Goal: Task Accomplishment & Management: Manage account settings

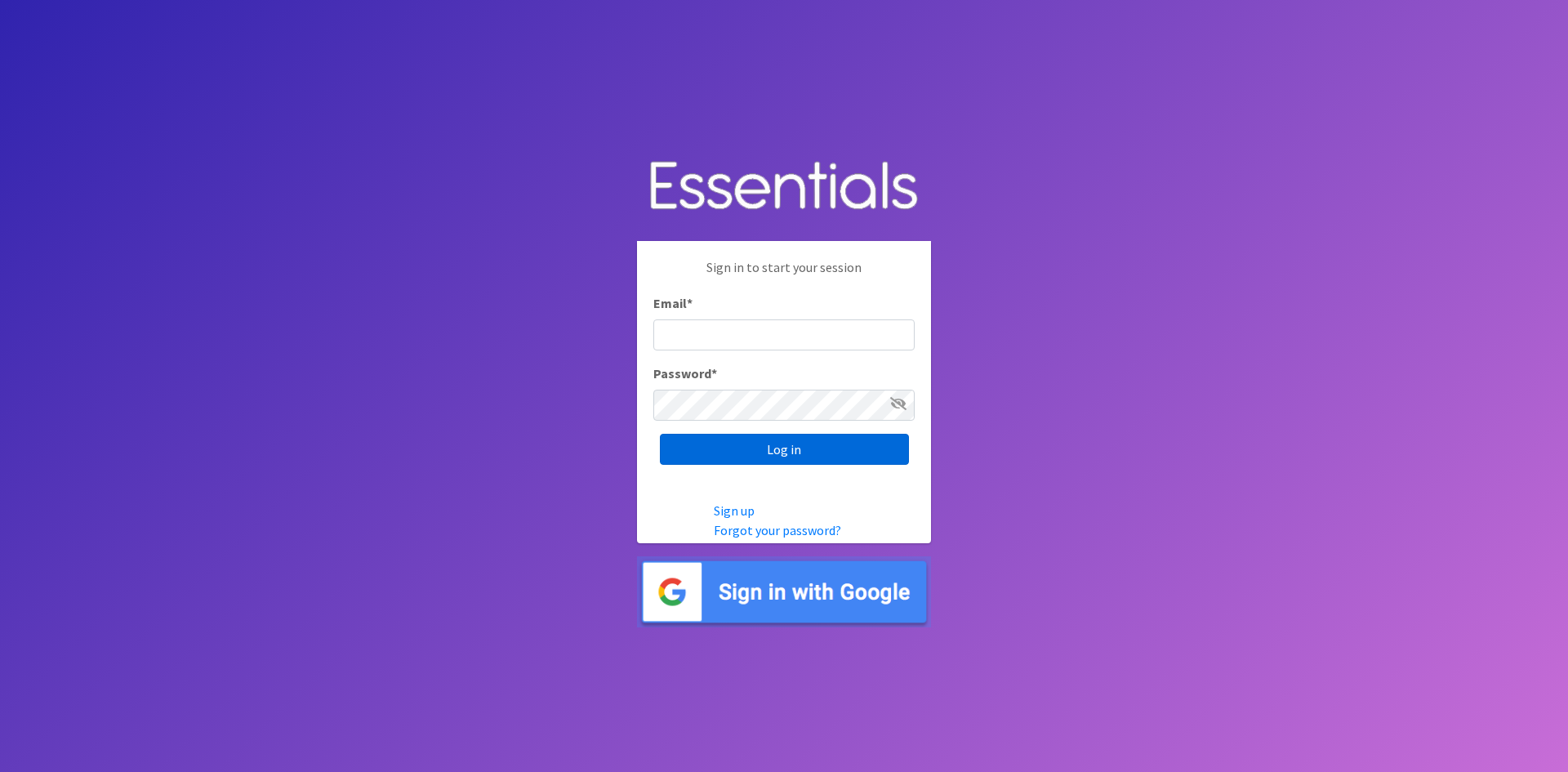
type input "[EMAIL_ADDRESS][DOMAIN_NAME]"
click at [796, 447] on input "Log in" at bounding box center [784, 449] width 249 height 31
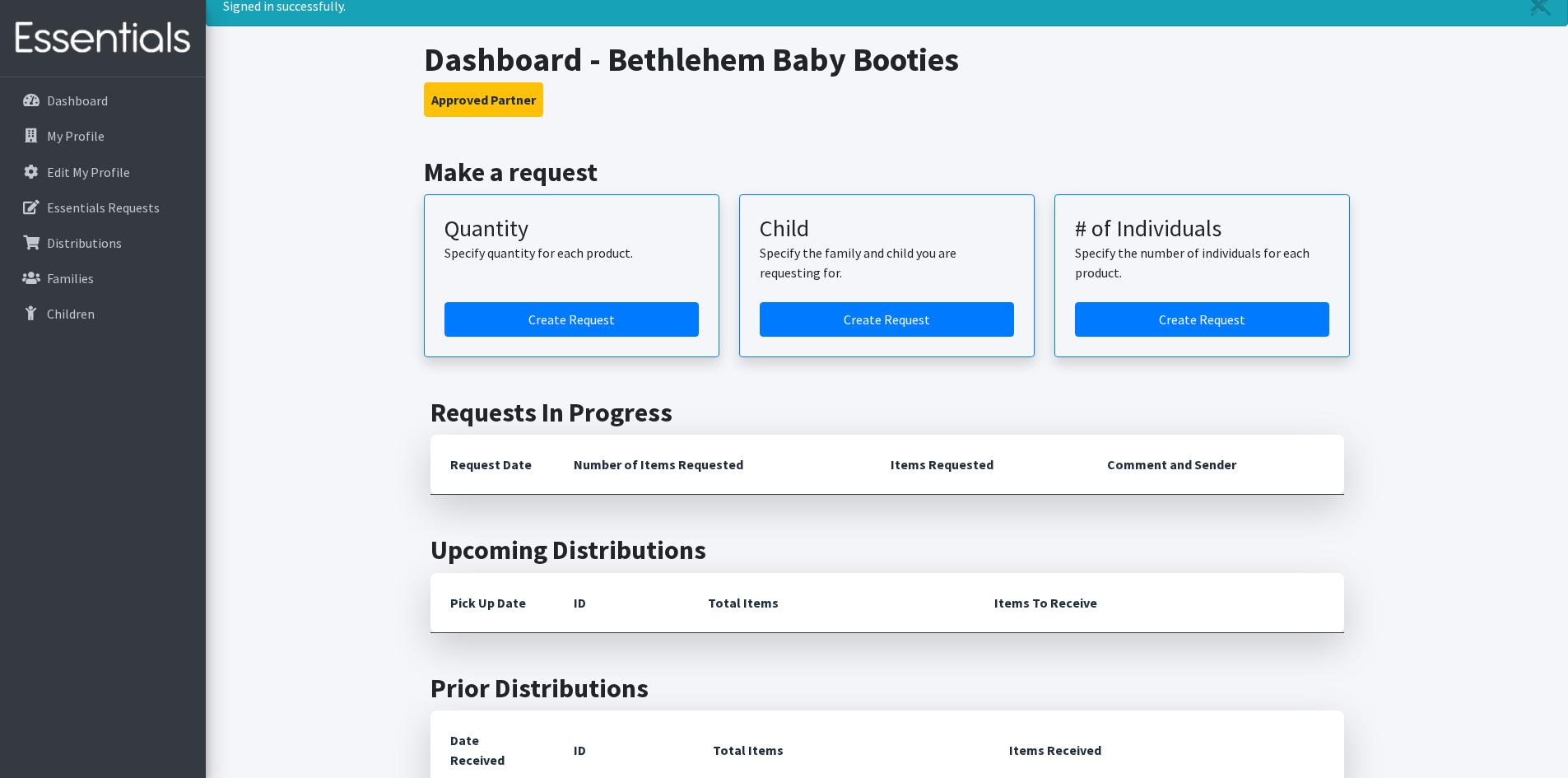
scroll to position [40, 0]
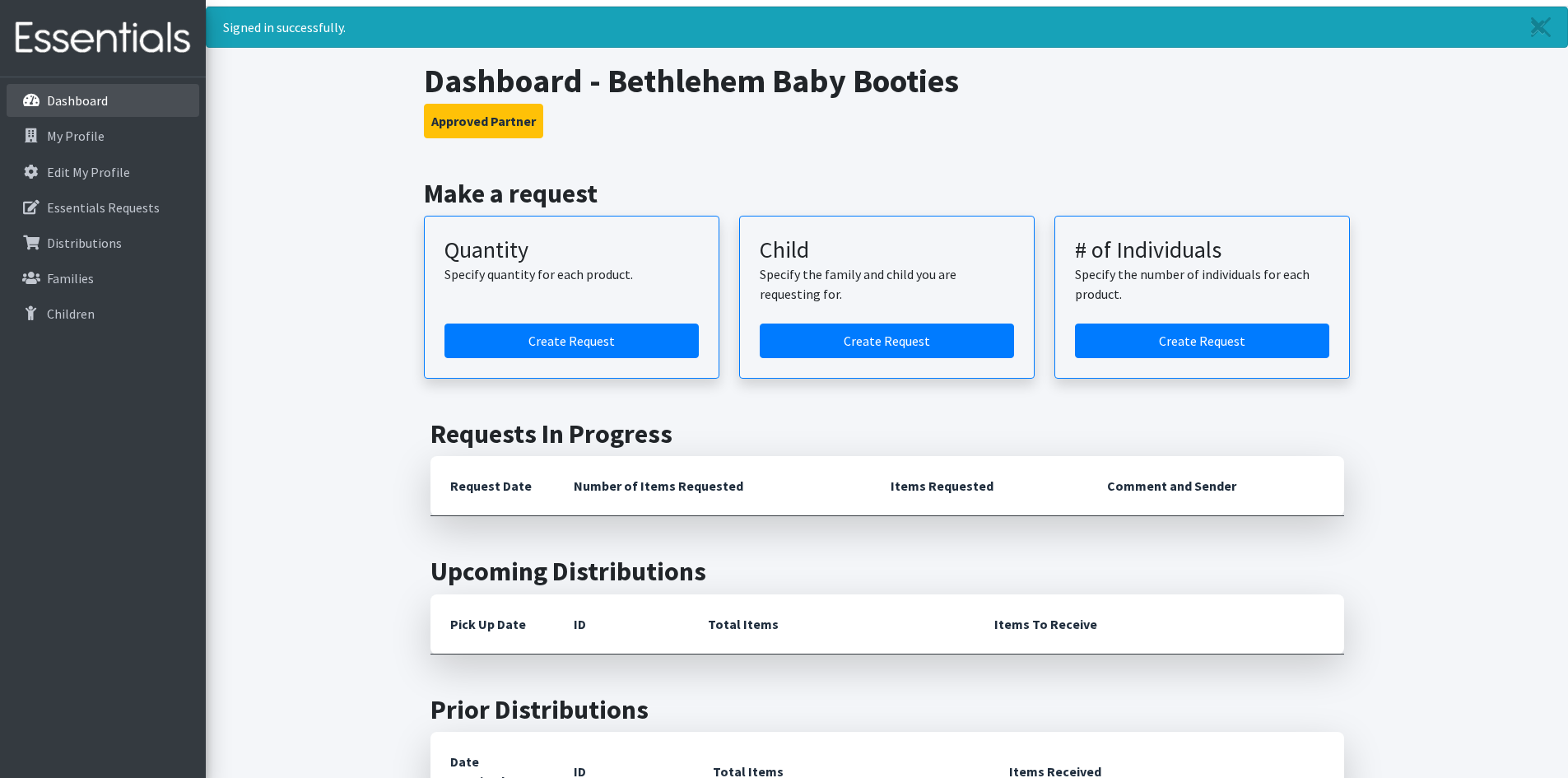
click at [97, 97] on p "Dashboard" at bounding box center [77, 100] width 61 height 16
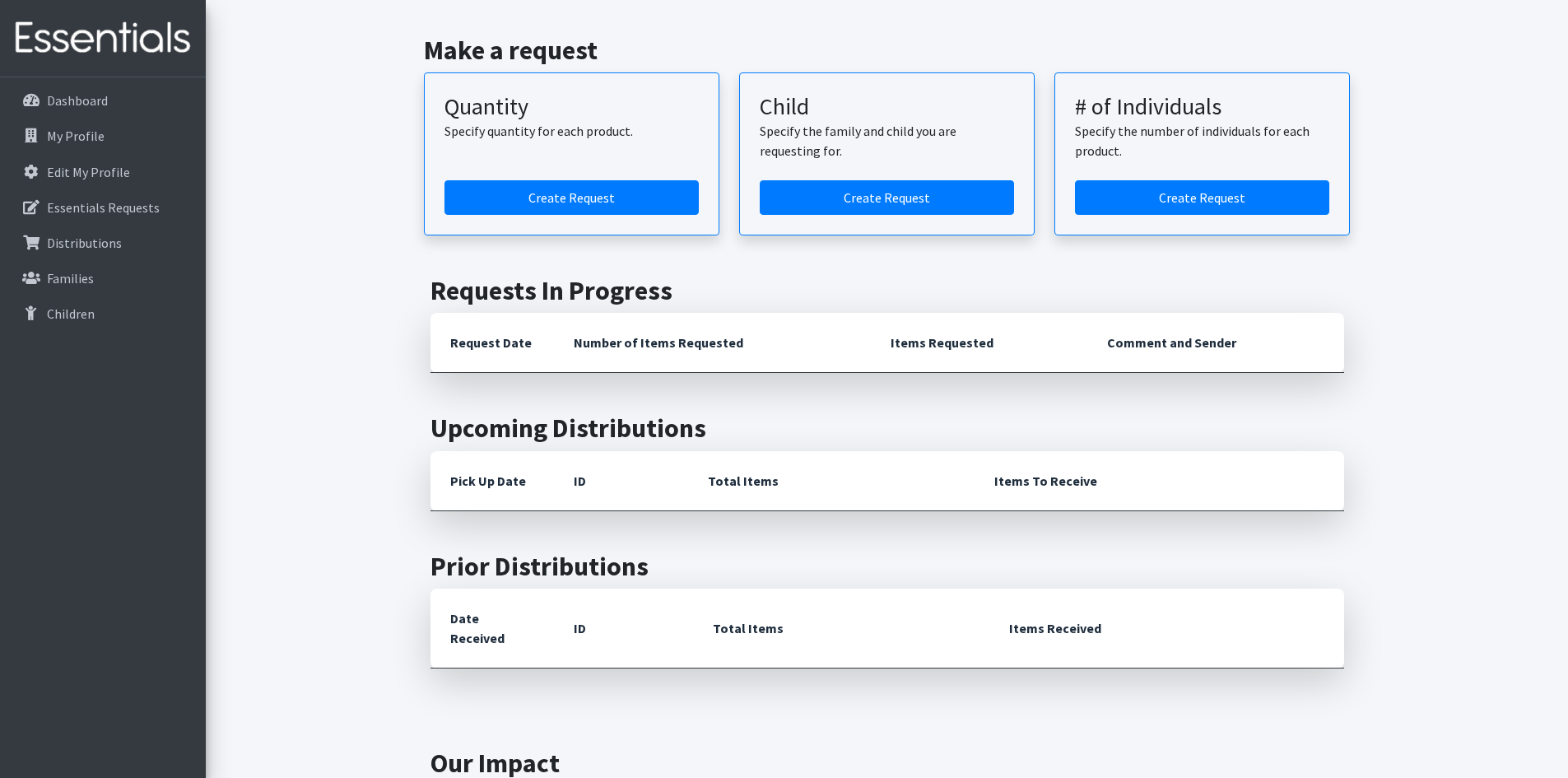
scroll to position [82, 0]
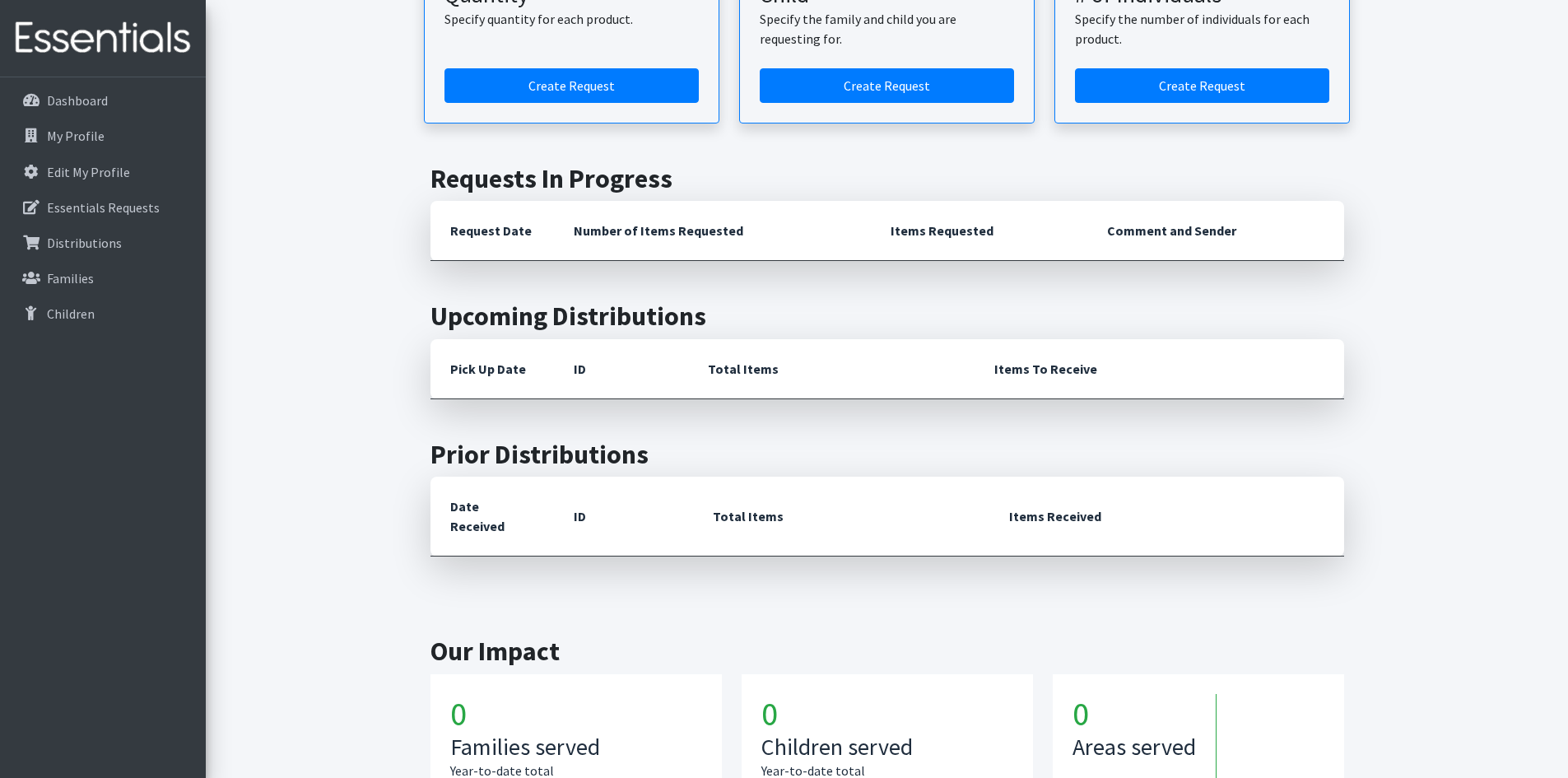
scroll to position [329, 0]
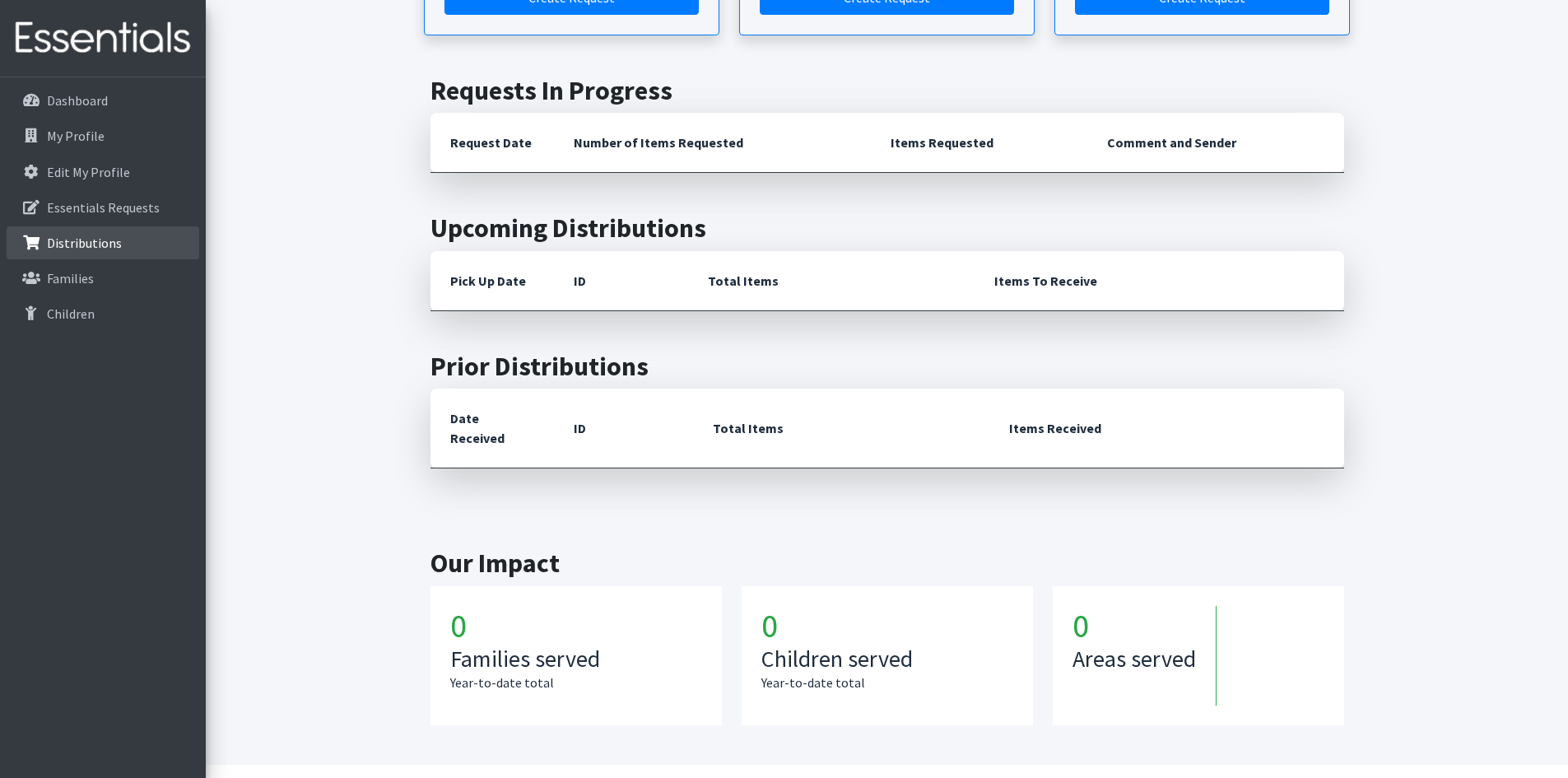
click at [111, 237] on p "Distributions" at bounding box center [84, 242] width 75 height 16
